Goal: Task Accomplishment & Management: Manage account settings

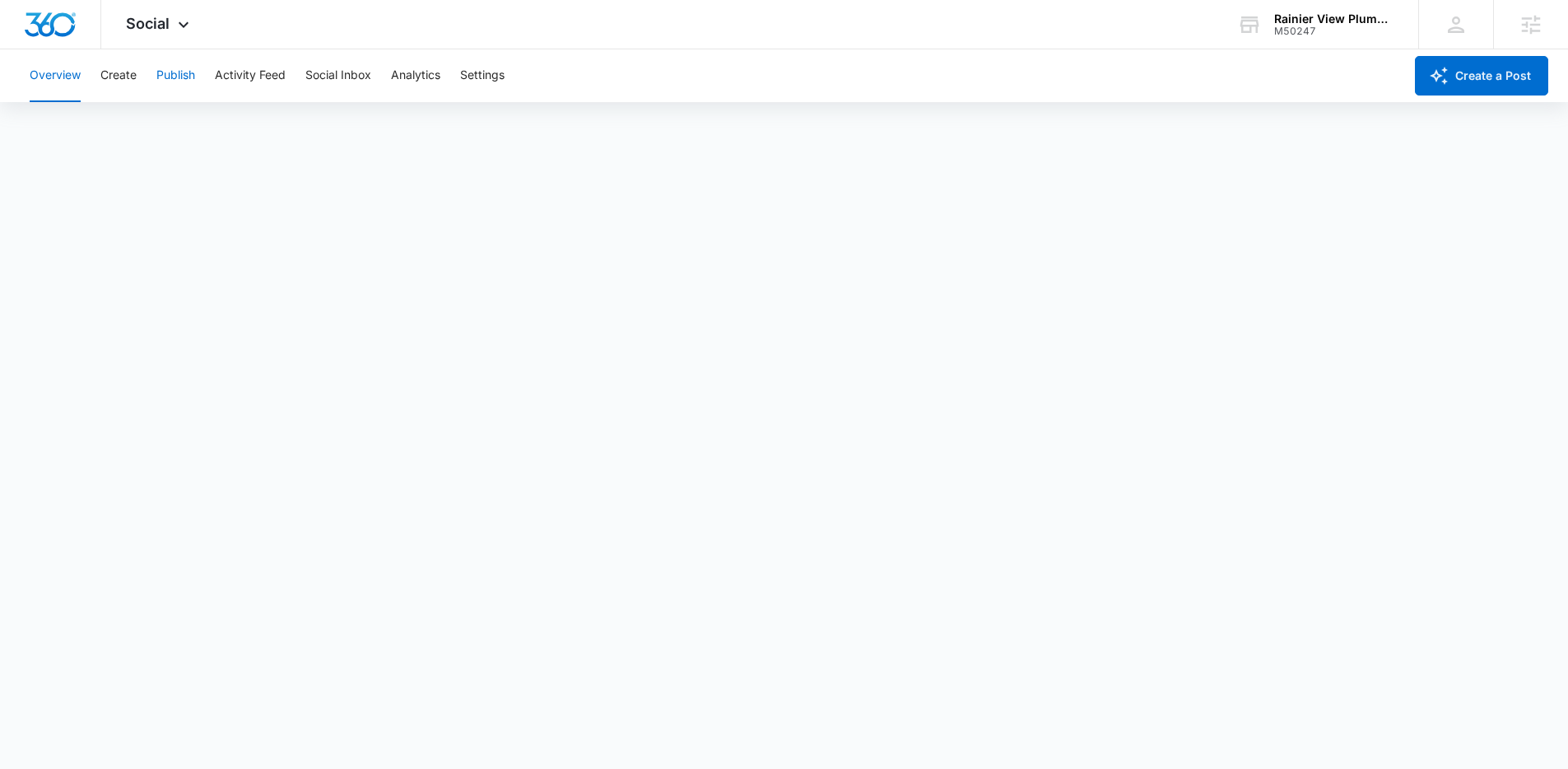
click at [188, 88] on button "Publish" at bounding box center [176, 75] width 39 height 53
click at [137, 138] on button "Schedules" at bounding box center [126, 127] width 56 height 46
click at [59, 131] on button "Calendar" at bounding box center [54, 127] width 48 height 46
